Goal: Complete application form: Complete application form

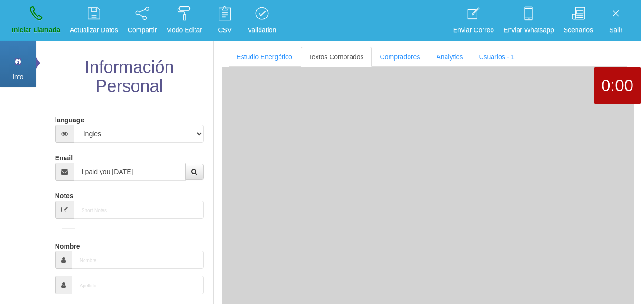
select select "4"
paste input "[EMAIL_ADDRESS][DOMAIN_NAME]"
type input "[EMAIL_ADDRESS][DOMAIN_NAME]"
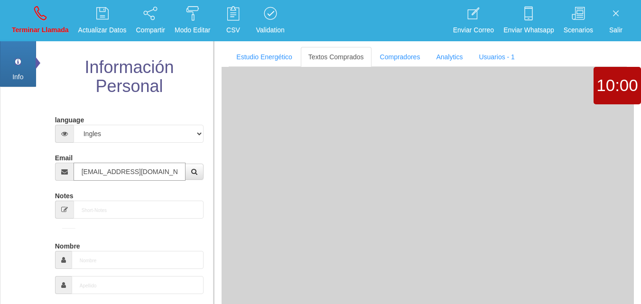
type input "[DATE]"
type input "Comprador bajo"
type input "Bill"
select select "1"
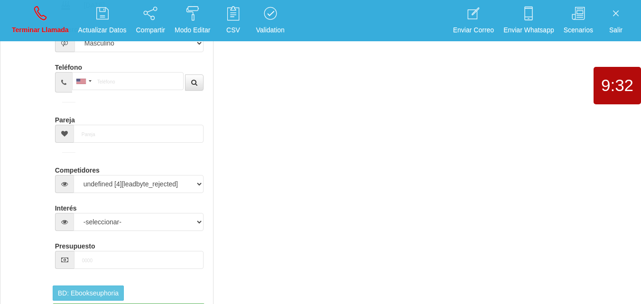
scroll to position [71, 0]
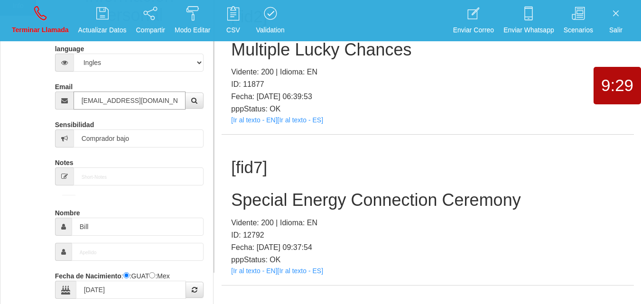
type input "[EMAIL_ADDRESS][DOMAIN_NAME]"
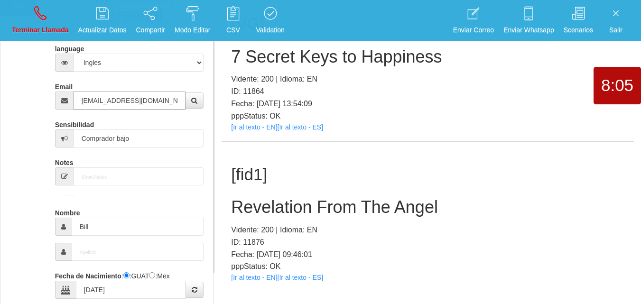
scroll to position [0, 0]
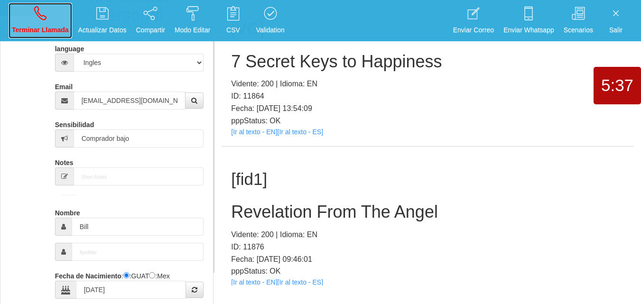
click at [21, 31] on p "Terminar Llamada" at bounding box center [40, 30] width 57 height 11
select select "0"
